Goal: Information Seeking & Learning: Understand process/instructions

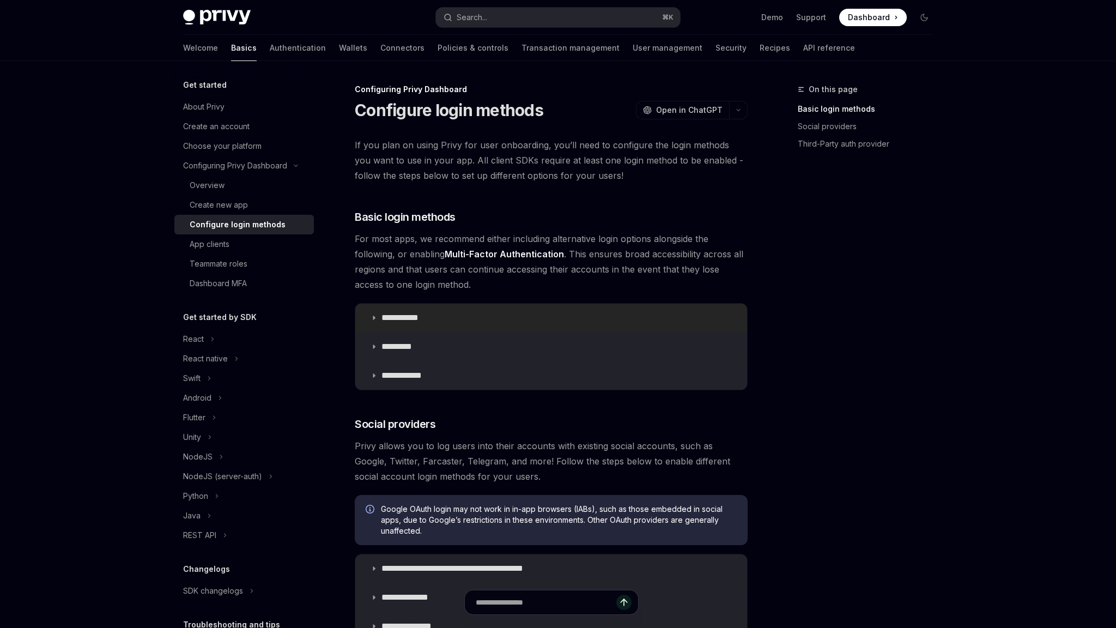
click at [376, 315] on icon at bounding box center [374, 317] width 7 height 7
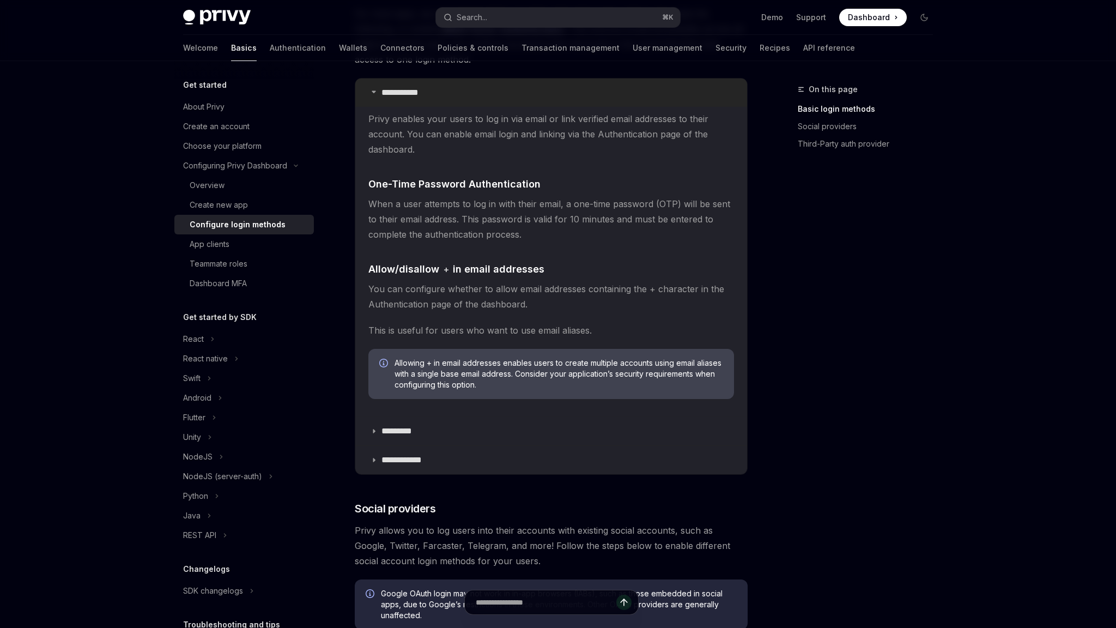
scroll to position [324, 0]
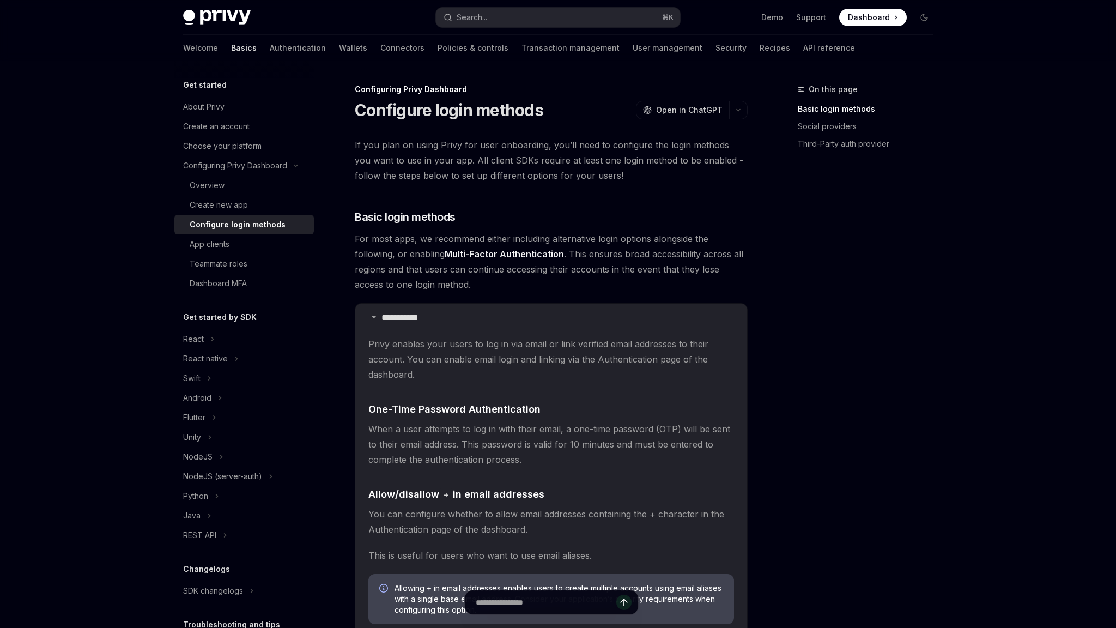
scroll to position [236, 0]
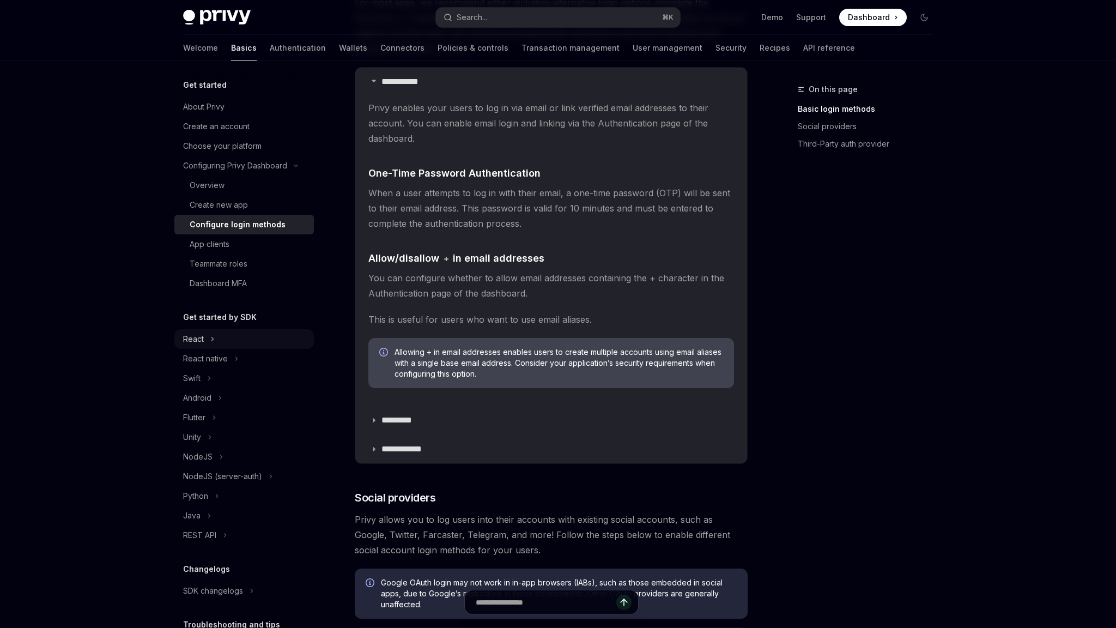
click at [206, 337] on div "React" at bounding box center [244, 339] width 140 height 20
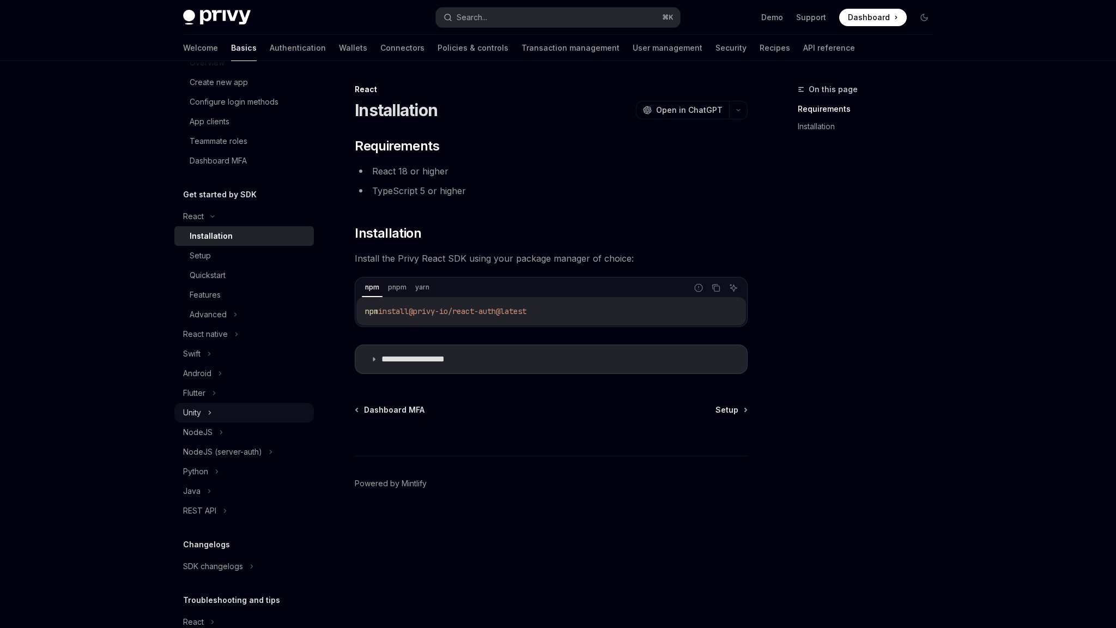
scroll to position [187, 0]
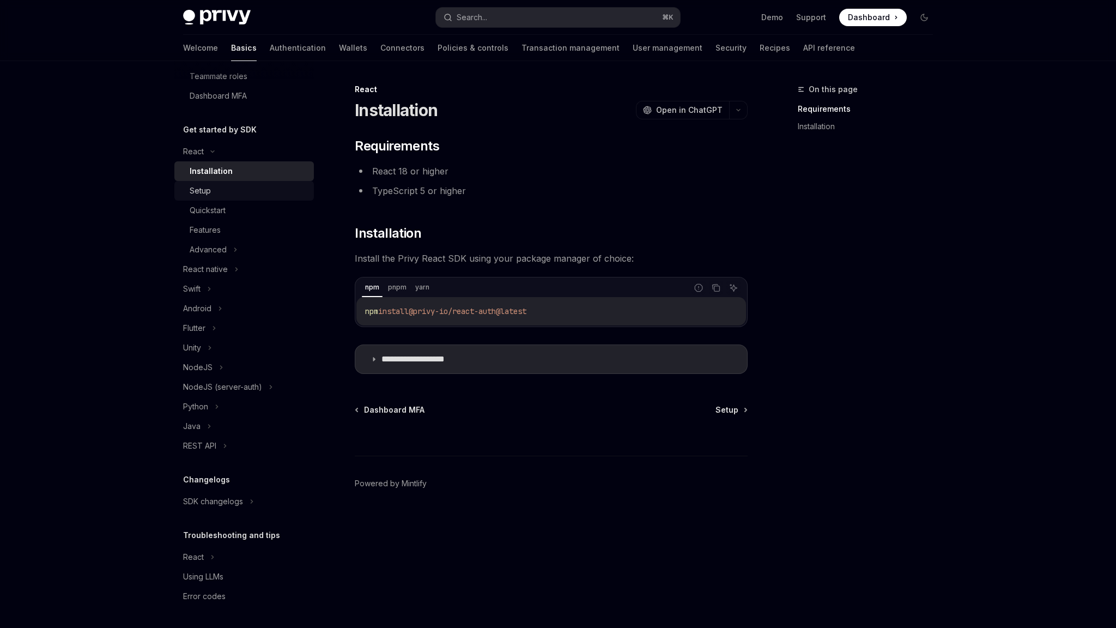
click at [198, 190] on div "Setup" at bounding box center [200, 190] width 21 height 13
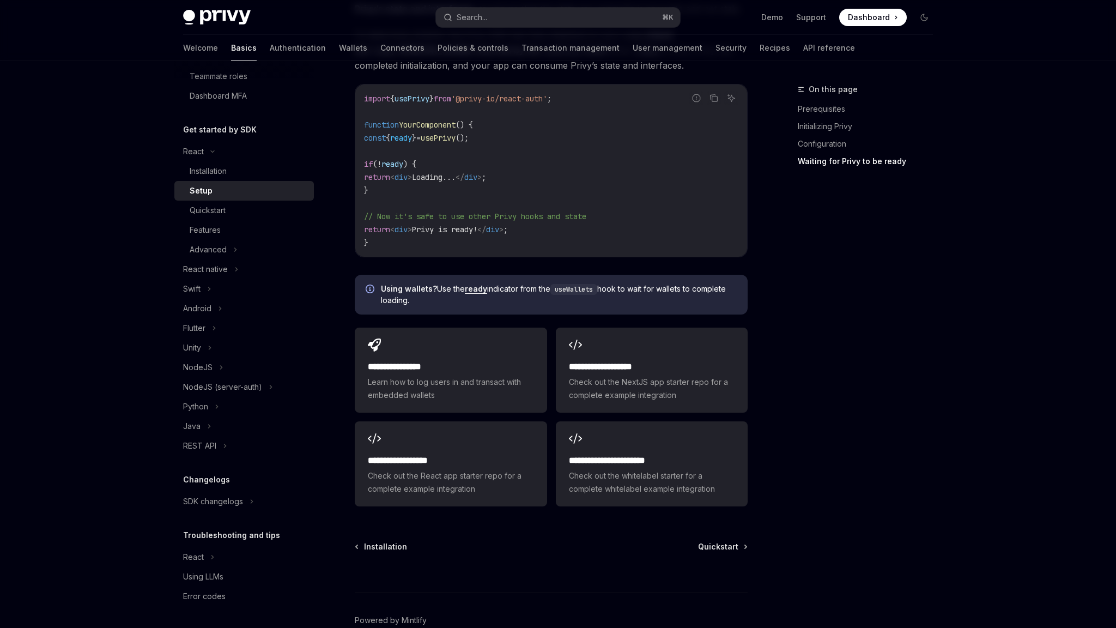
scroll to position [1218, 0]
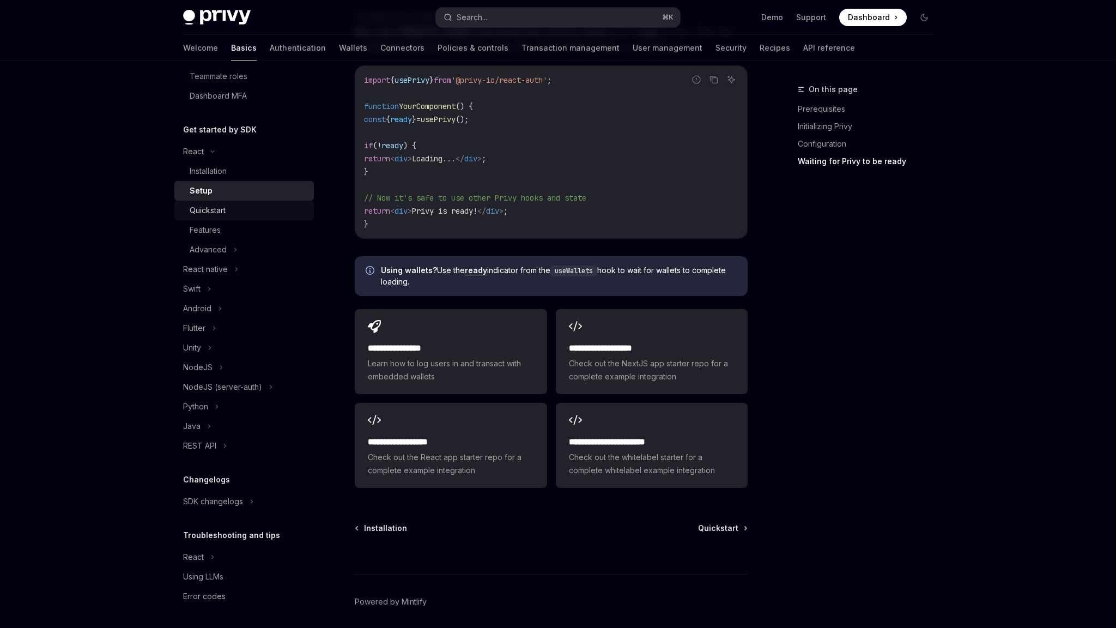
click at [222, 216] on div "Quickstart" at bounding box center [208, 210] width 36 height 13
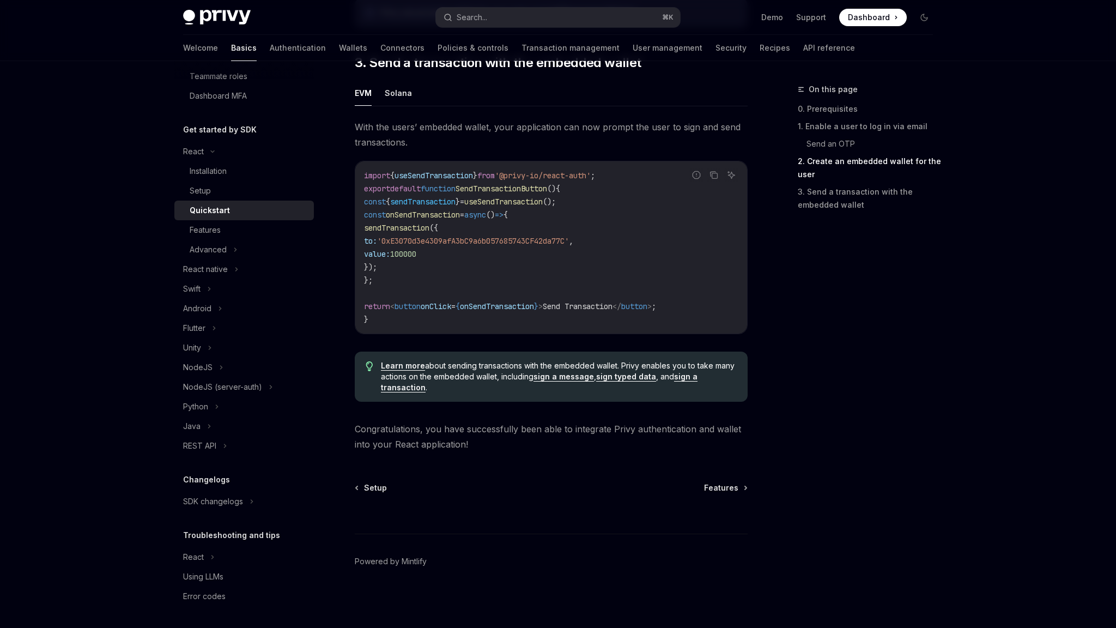
scroll to position [967, 0]
click at [223, 227] on div "Features" at bounding box center [249, 229] width 118 height 13
type textarea "*"
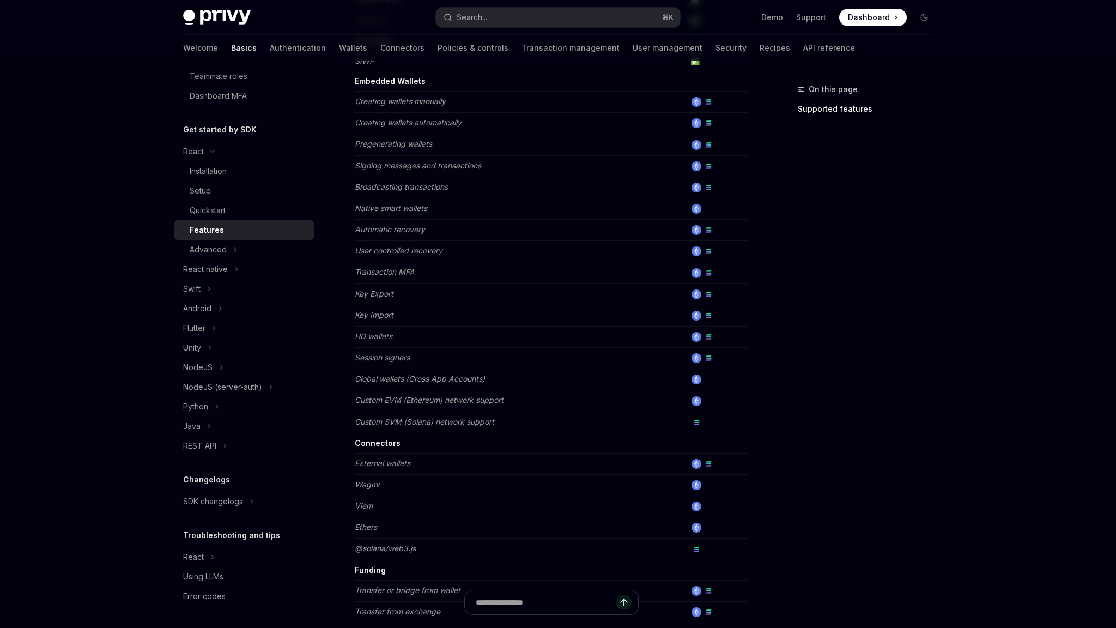
scroll to position [375, 0]
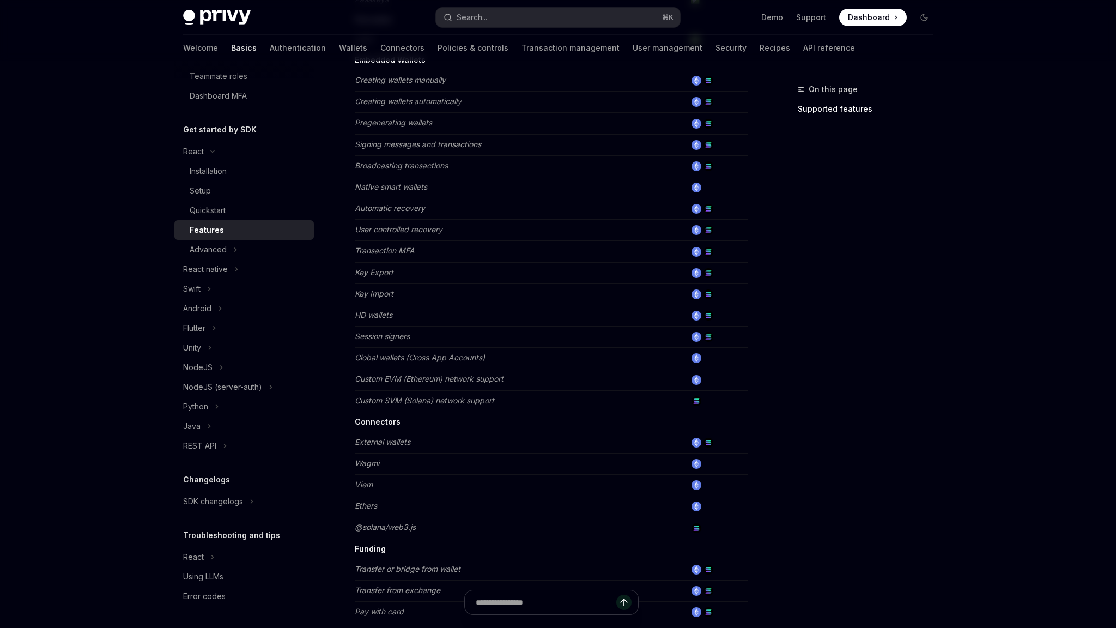
click at [588, 28] on div "Privy Docs home page Search... ⌘ K Demo Support Dashboard Dashboard Search..." at bounding box center [558, 17] width 750 height 35
click at [588, 23] on button "Search... ⌘ K" at bounding box center [558, 18] width 244 height 20
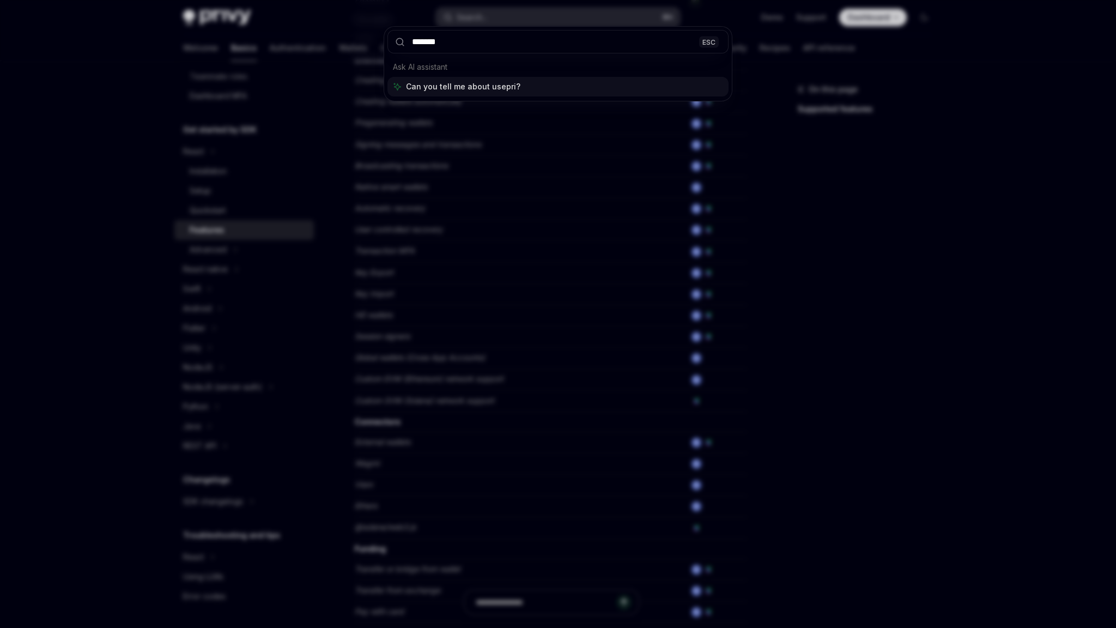
type input "********"
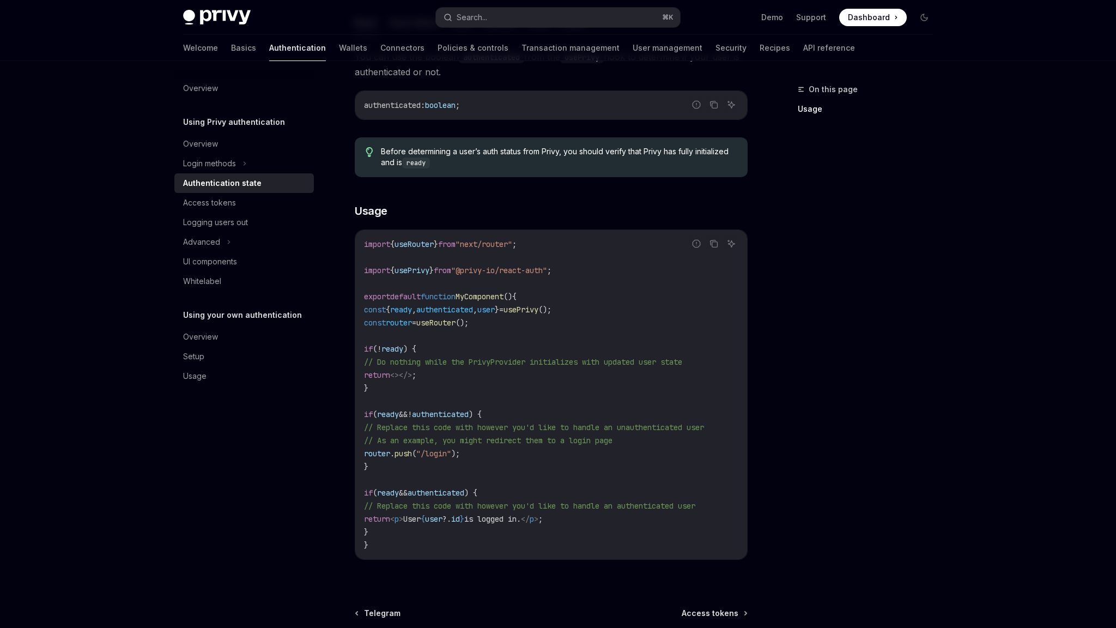
scroll to position [246, 0]
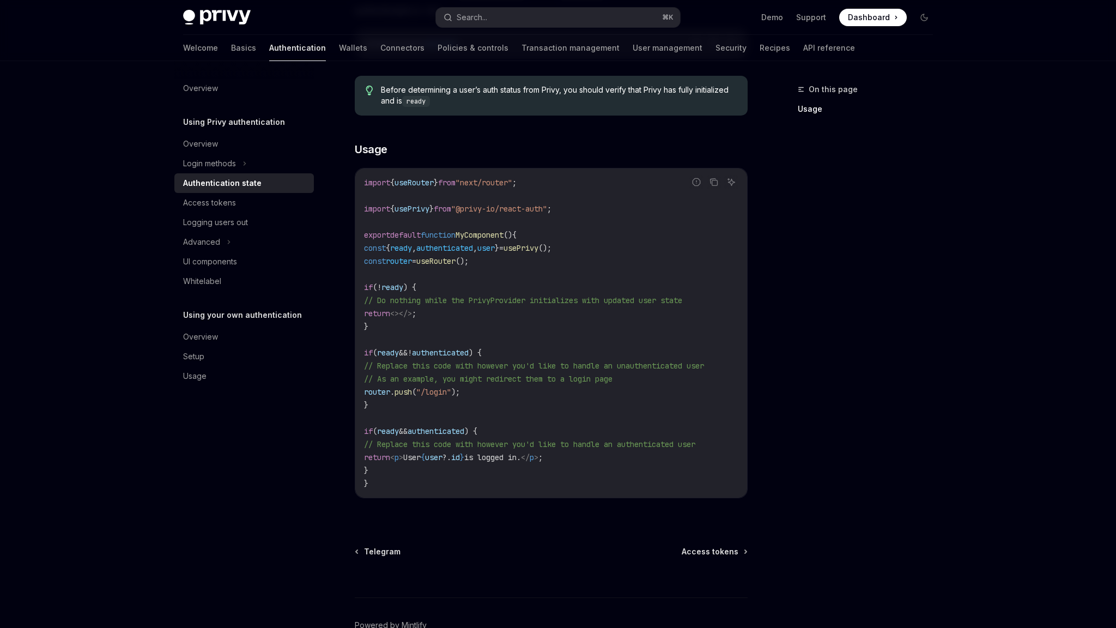
click at [275, 185] on div "Authentication state" at bounding box center [245, 183] width 124 height 13
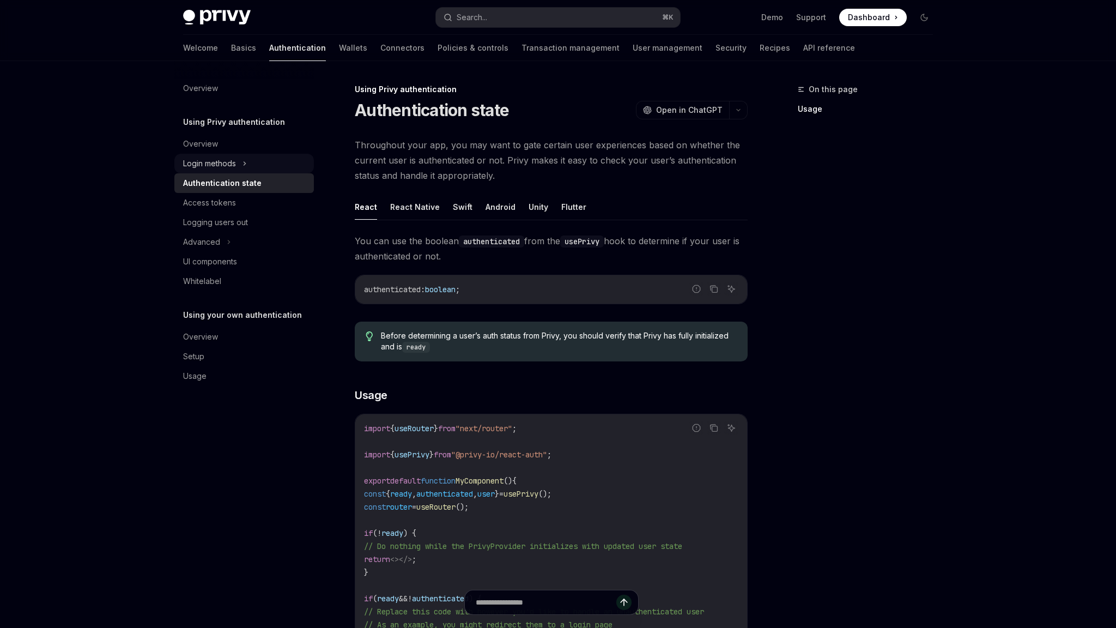
click at [236, 162] on div "Login methods" at bounding box center [209, 163] width 53 height 13
type textarea "*"
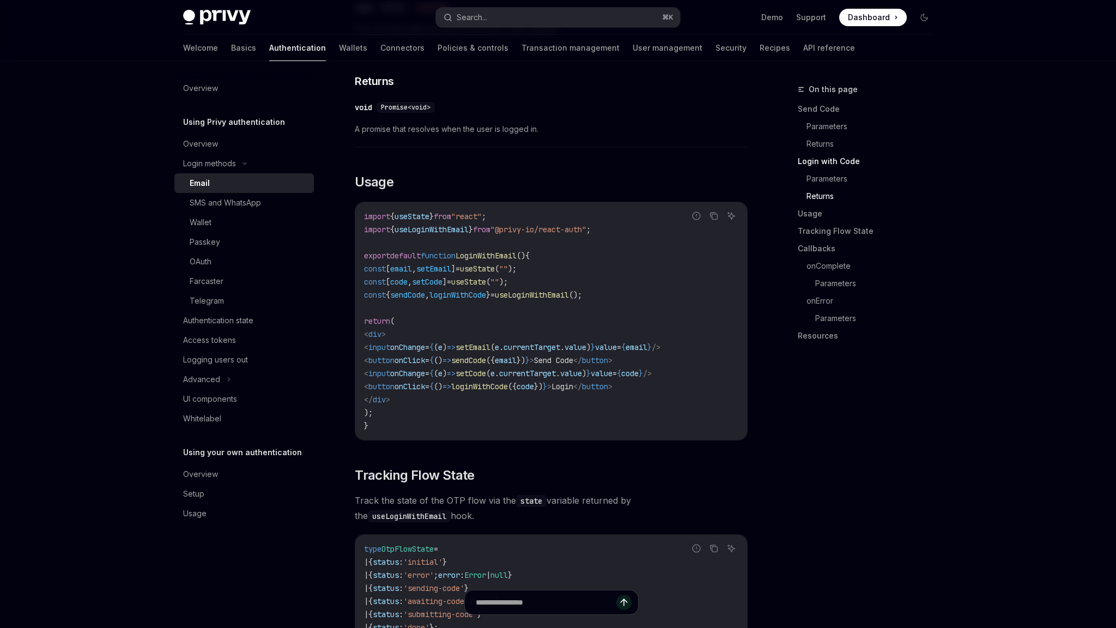
scroll to position [879, 0]
click at [387, 172] on span "Usage" at bounding box center [374, 179] width 39 height 17
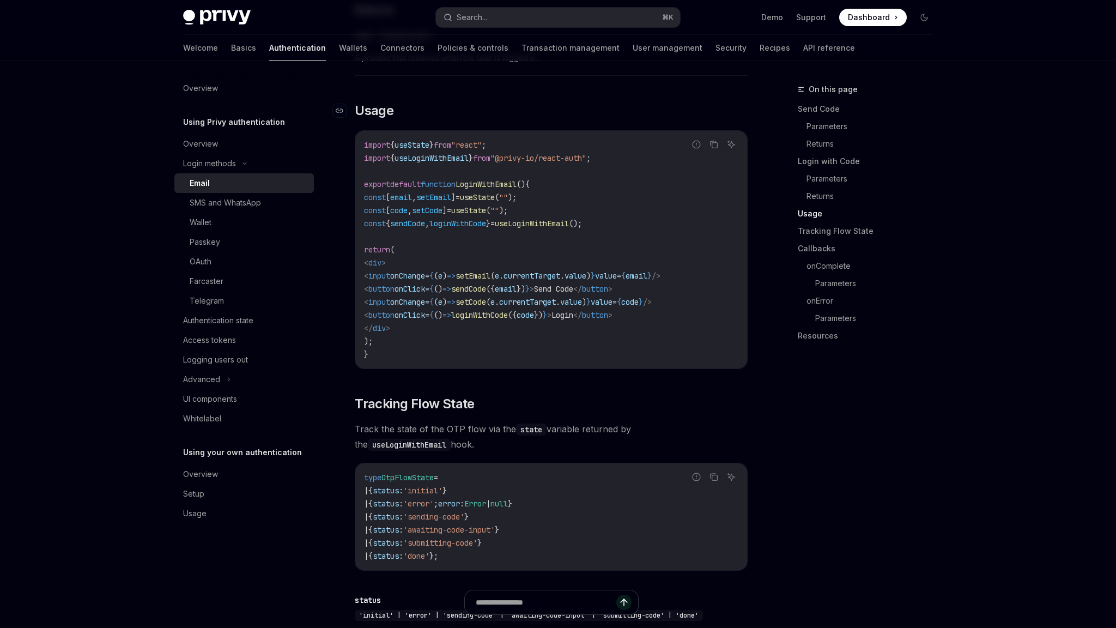
scroll to position [956, 0]
